Goal: Task Accomplishment & Management: Manage account settings

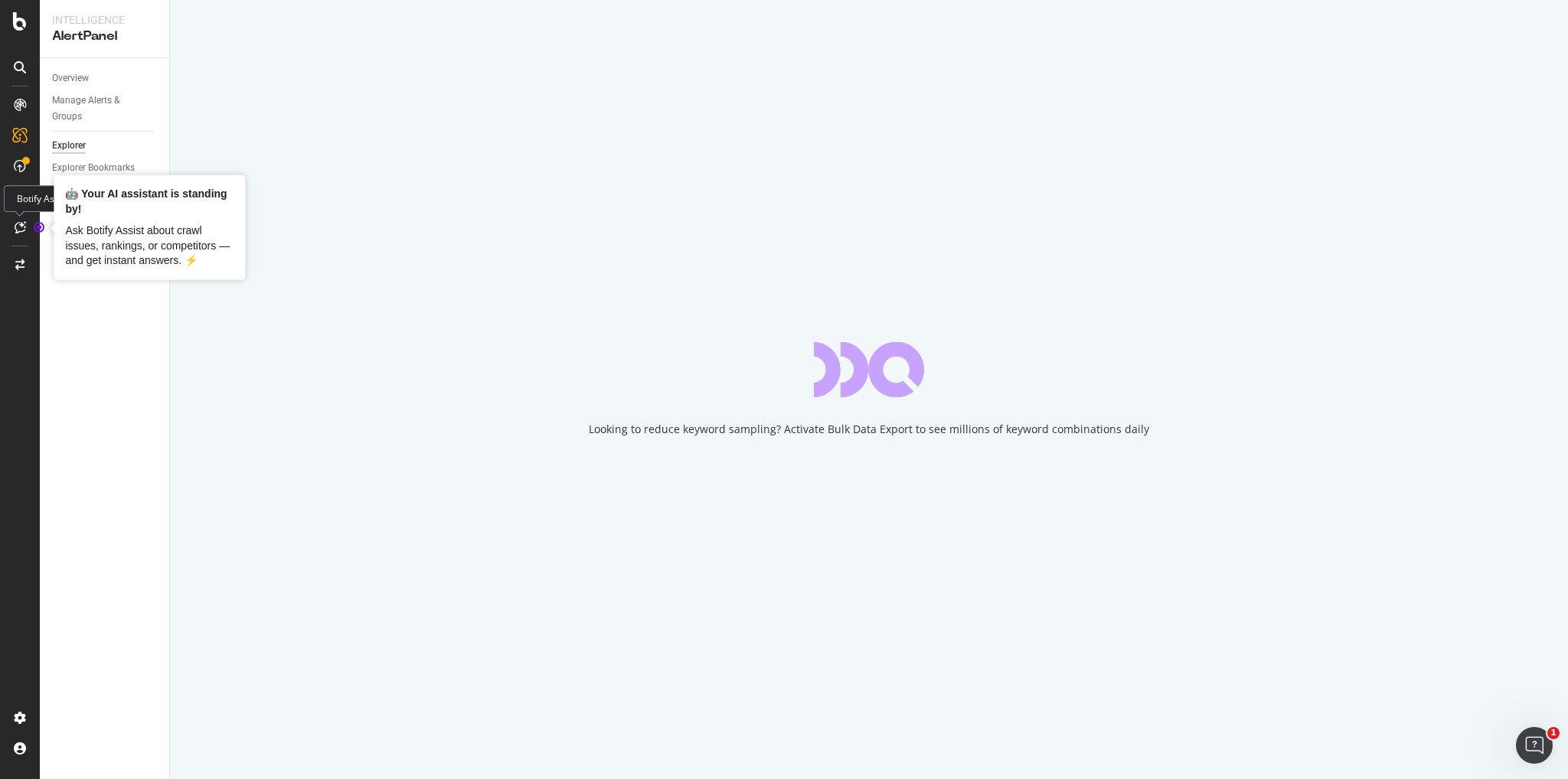
click at [39, 221] on icon "Tooltip anchor" at bounding box center [38, 227] width 12 height 12
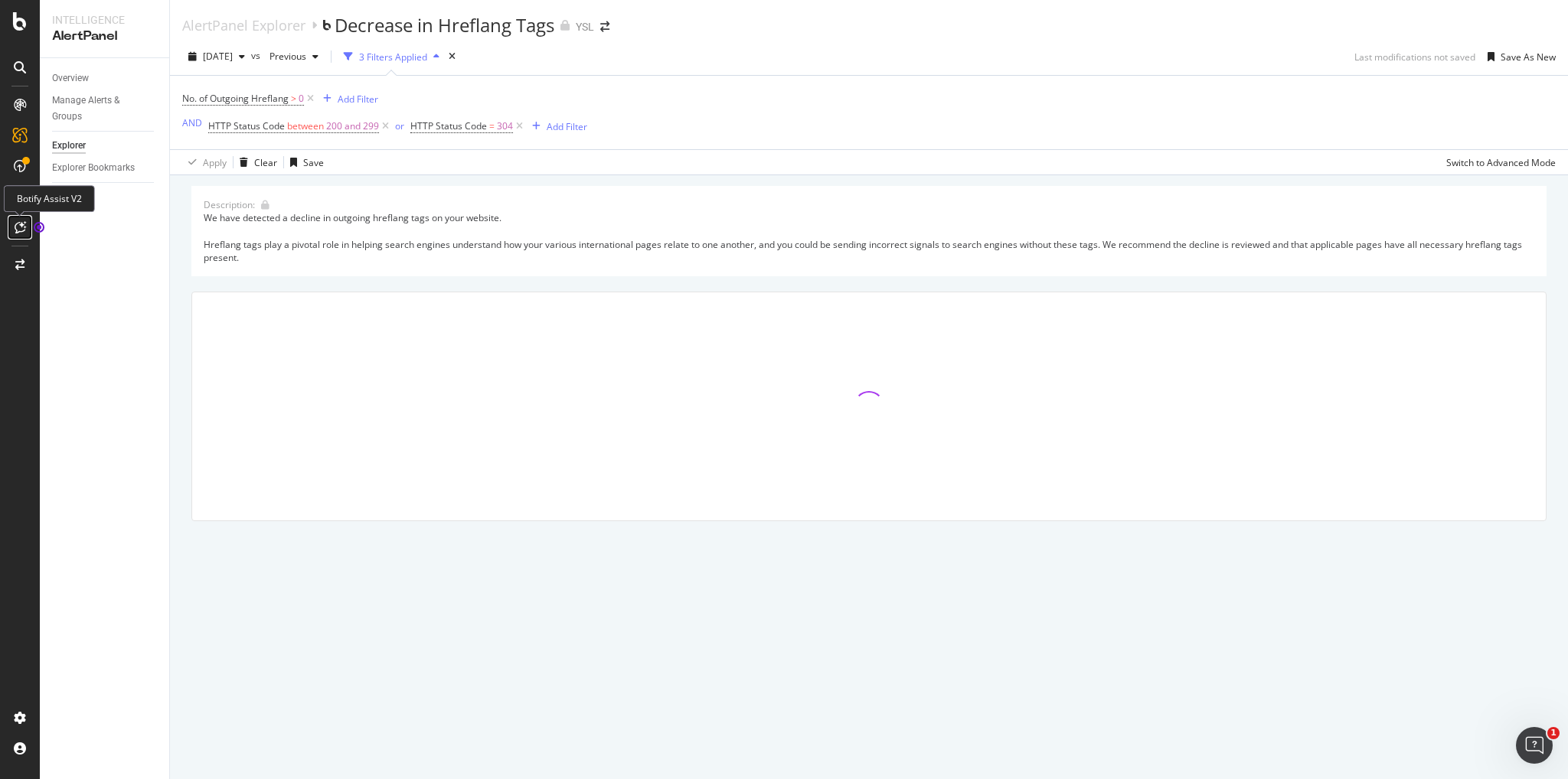
click at [20, 219] on div at bounding box center [20, 227] width 24 height 24
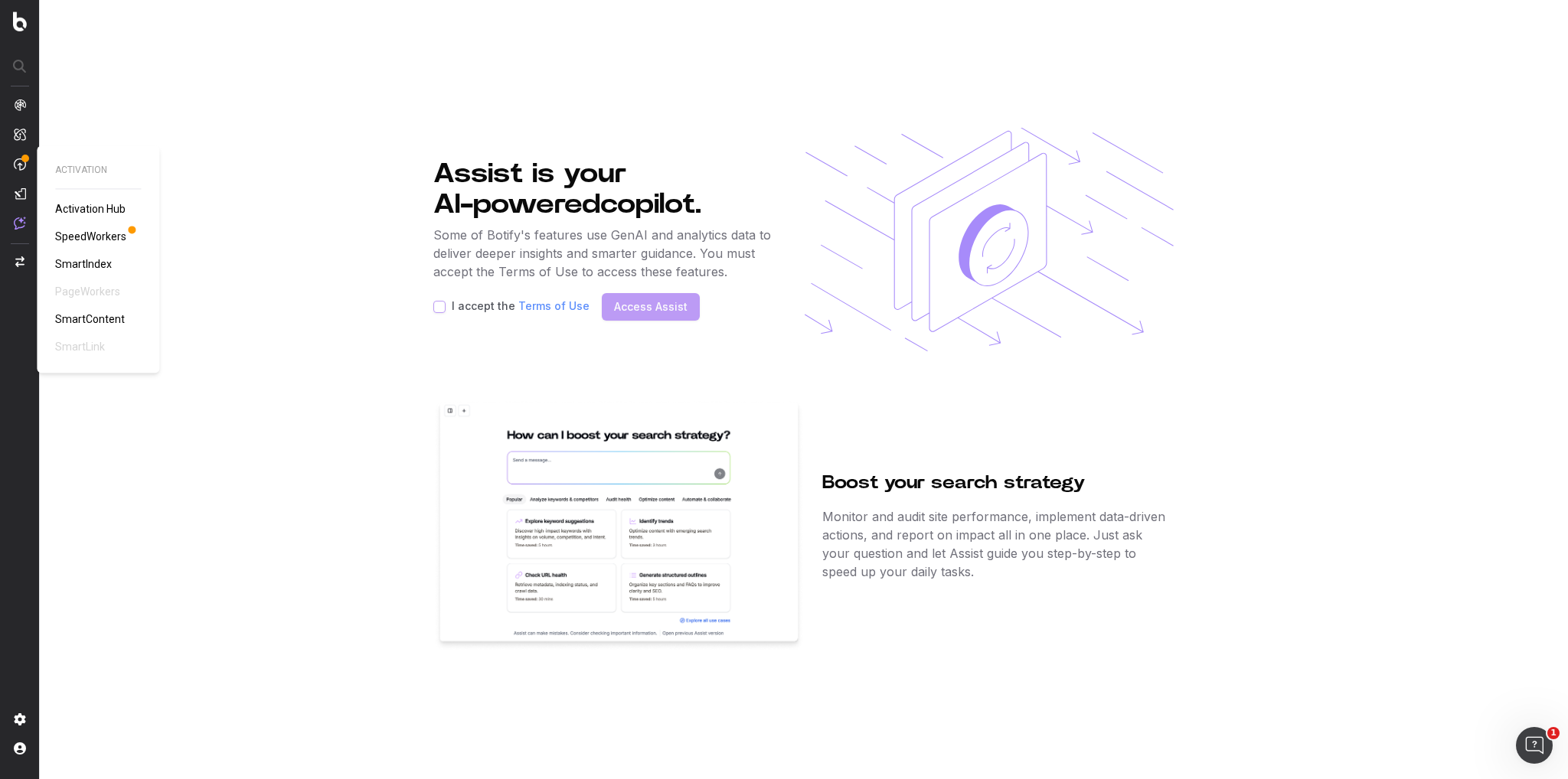
click at [17, 164] on img at bounding box center [20, 164] width 12 height 13
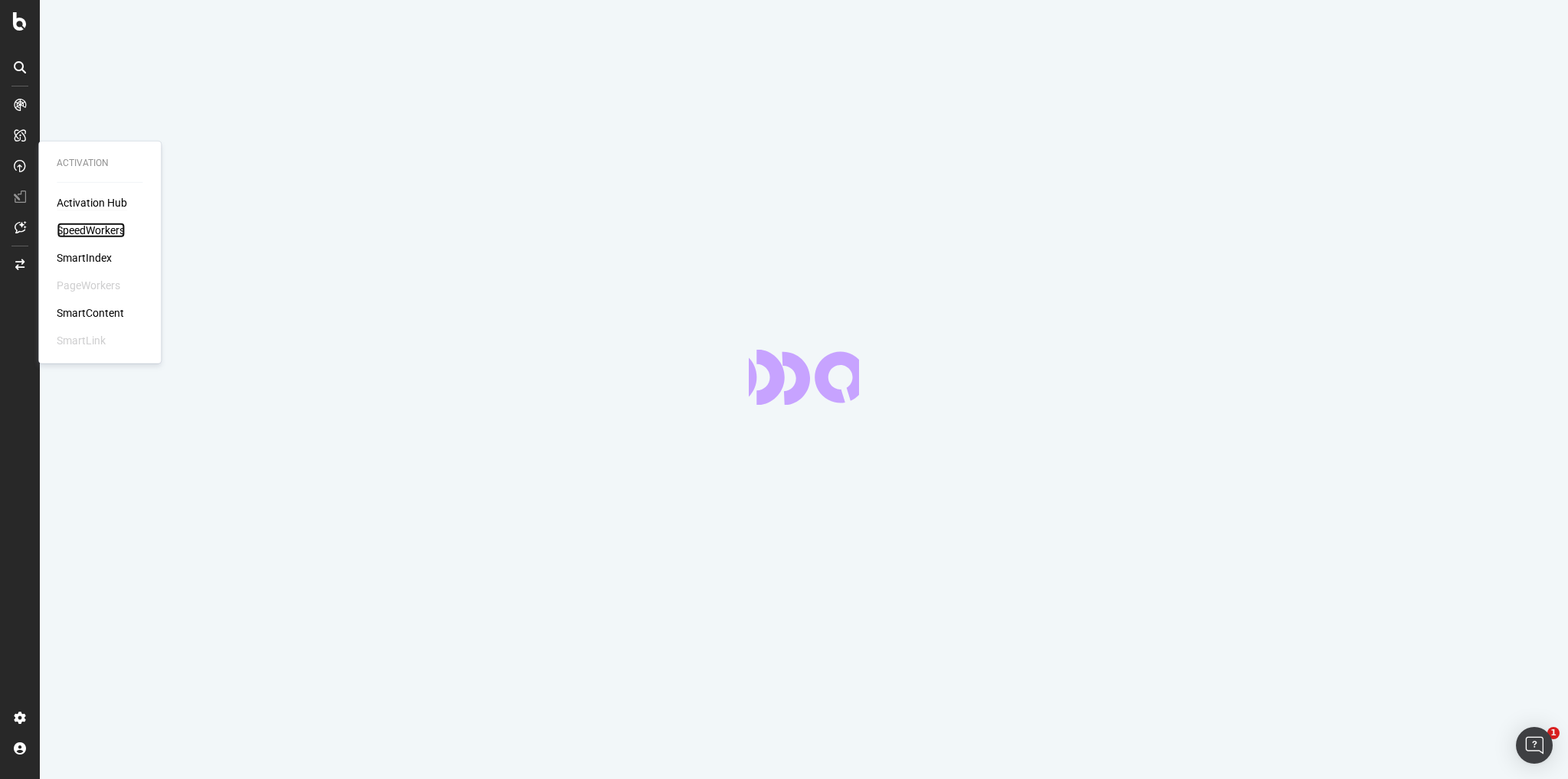
click at [92, 234] on div "SpeedWorkers" at bounding box center [91, 230] width 68 height 15
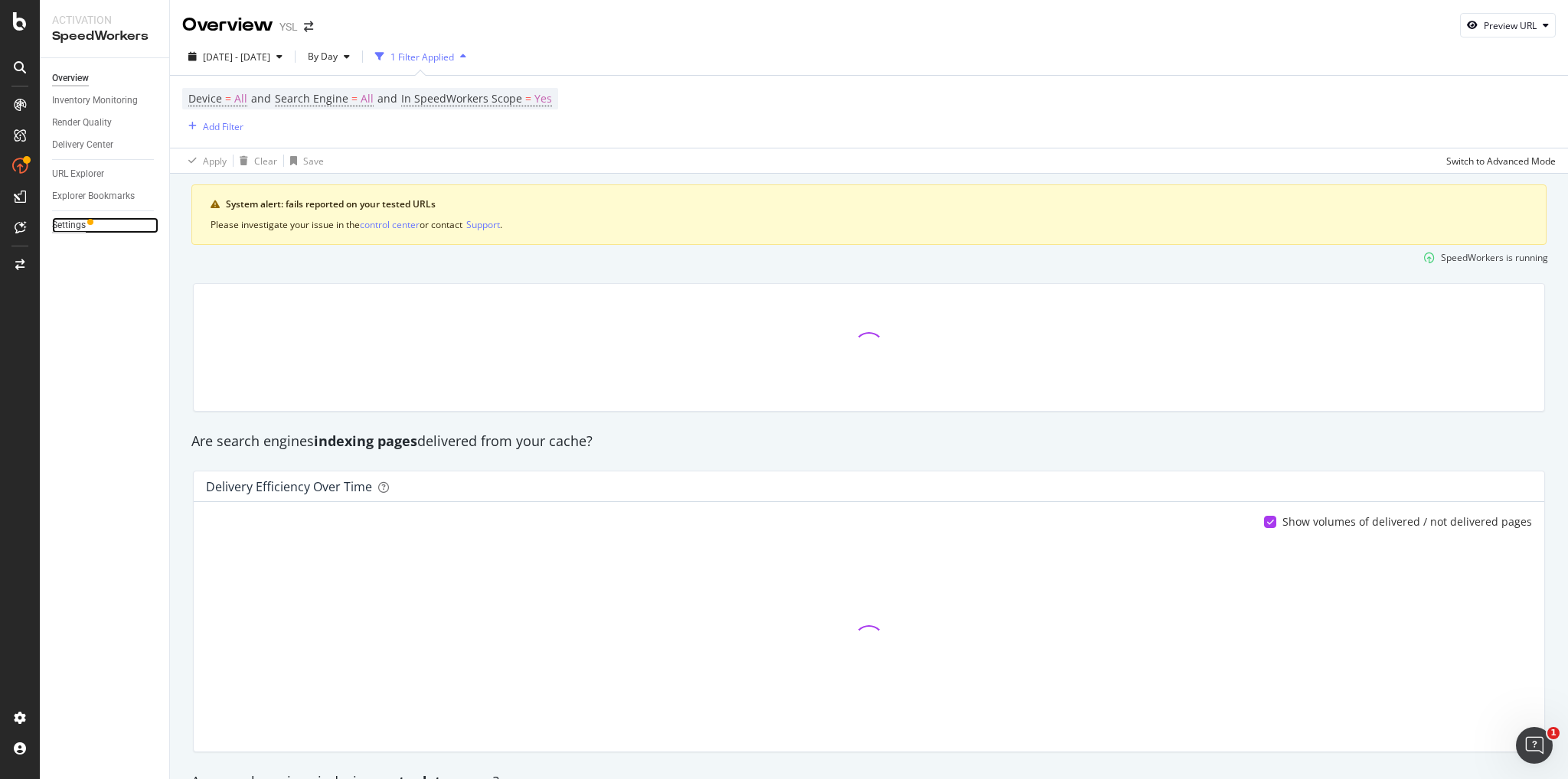
click at [70, 225] on div "Settings" at bounding box center [68, 225] width 33 height 16
